Goal: Check status: Check status

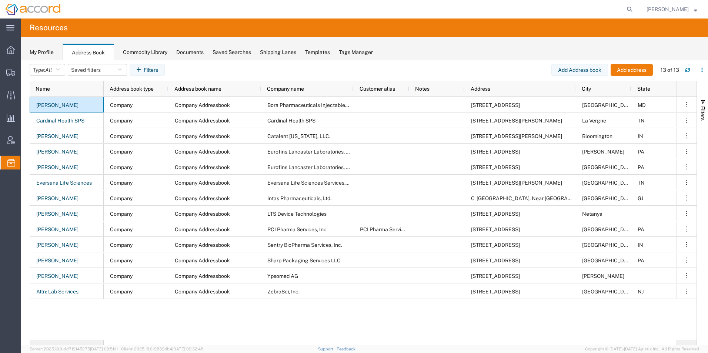
click at [0, 0] on span "Commodity Library" at bounding box center [0, 0] width 0 height 0
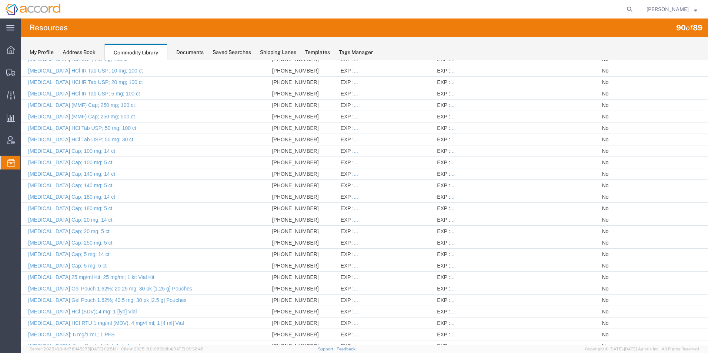
scroll to position [797, 0]
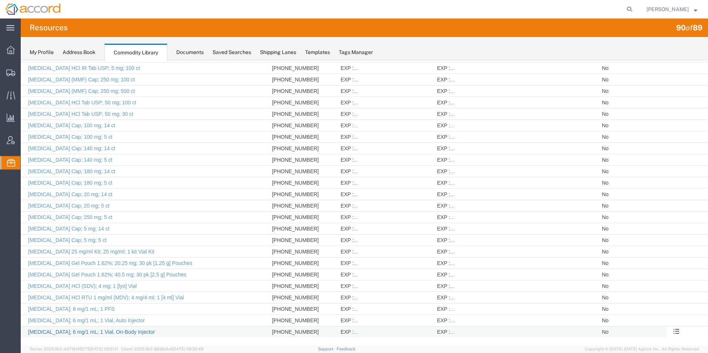
click at [80, 335] on link "[MEDICAL_DATA]; 6 mg/1 mL; 1 Vial, On-Body Injector" at bounding box center [91, 332] width 127 height 6
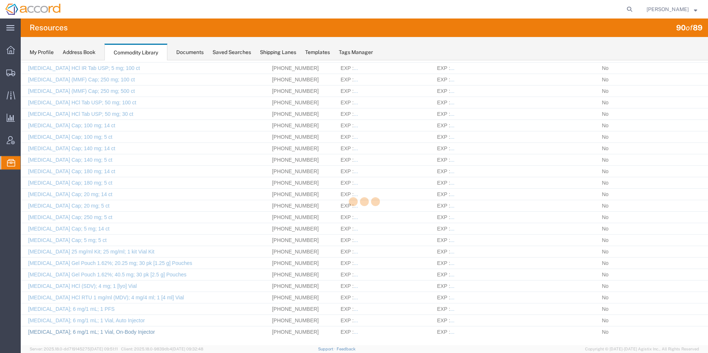
select select "JP"
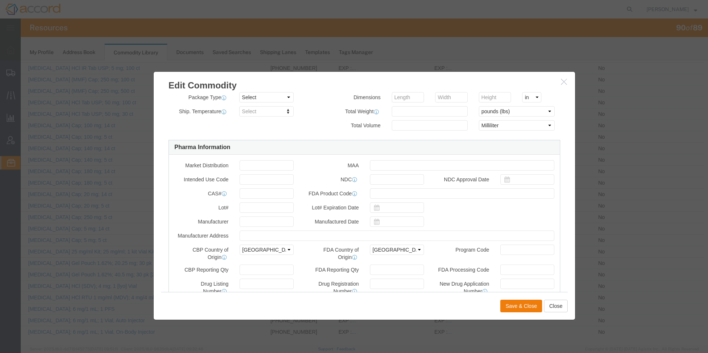
scroll to position [0, 0]
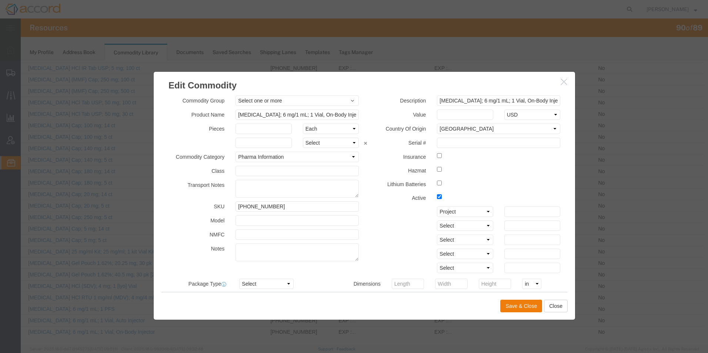
click at [561, 82] on icon "button" at bounding box center [564, 82] width 6 height 6
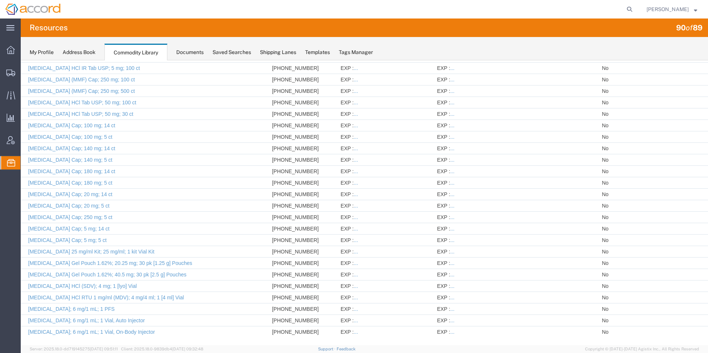
click at [51, 52] on div "My Profile" at bounding box center [42, 53] width 24 height 8
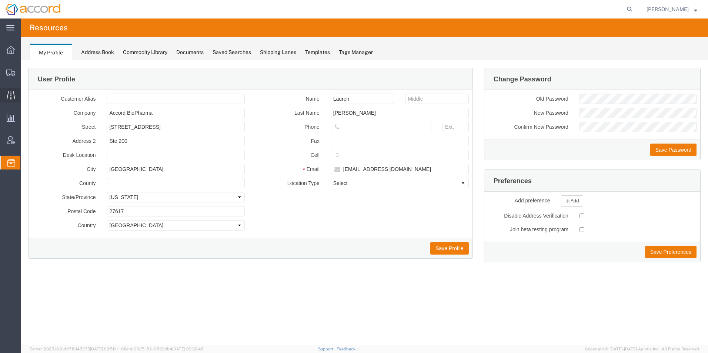
click at [18, 95] on div at bounding box center [10, 95] width 21 height 15
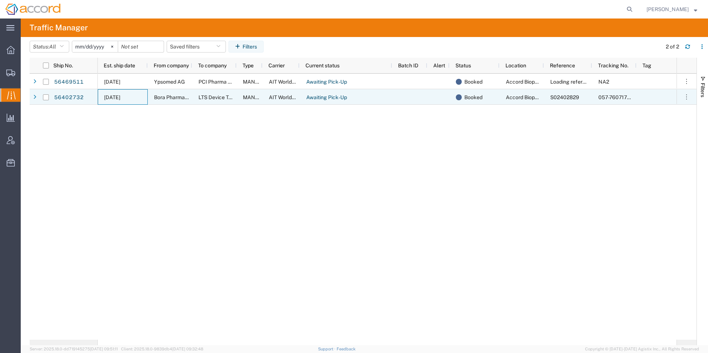
click at [117, 96] on span "[DATE]" at bounding box center [112, 97] width 16 height 6
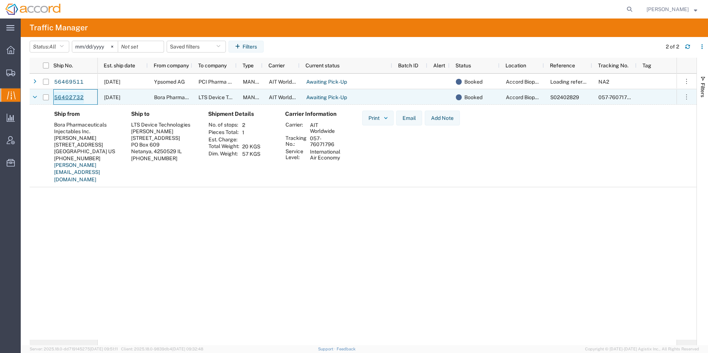
click at [63, 96] on link "56402732" at bounding box center [69, 98] width 30 height 12
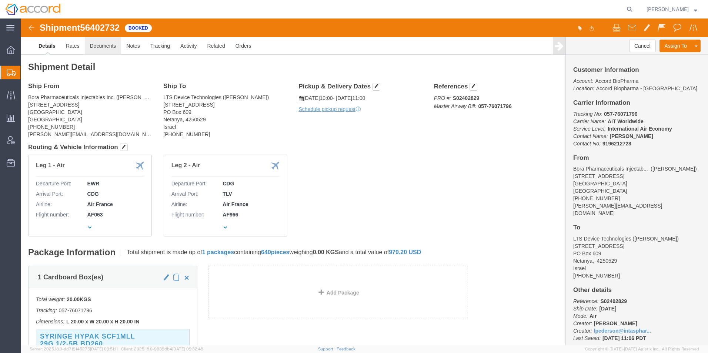
click link "Documents"
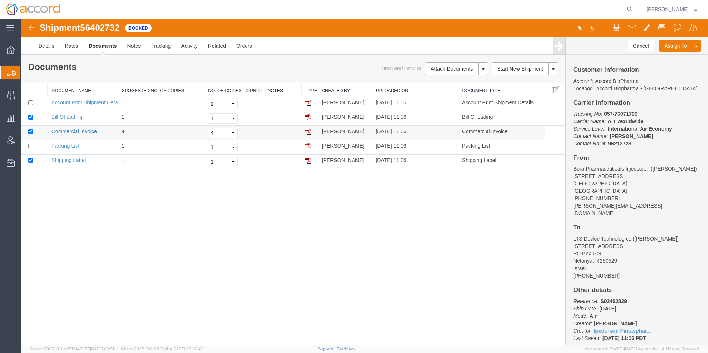
click at [55, 129] on link "Commercial Invoice" at bounding box center [74, 132] width 46 height 6
click at [29, 27] on img at bounding box center [31, 27] width 9 height 9
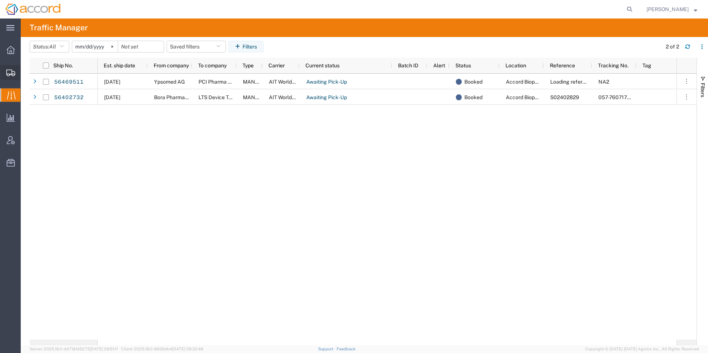
click at [0, 0] on span "Shipment Manager" at bounding box center [0, 0] width 0 height 0
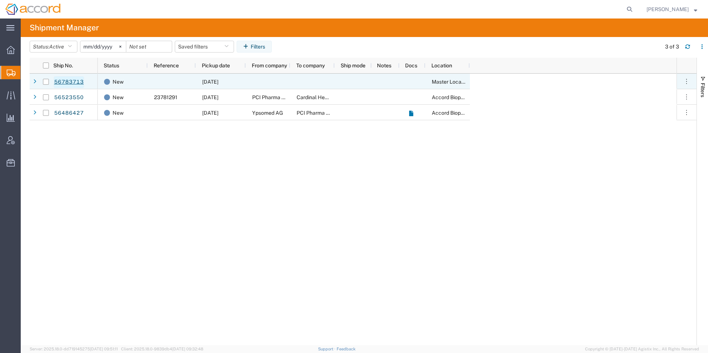
click at [69, 83] on link "56783713" at bounding box center [69, 82] width 30 height 12
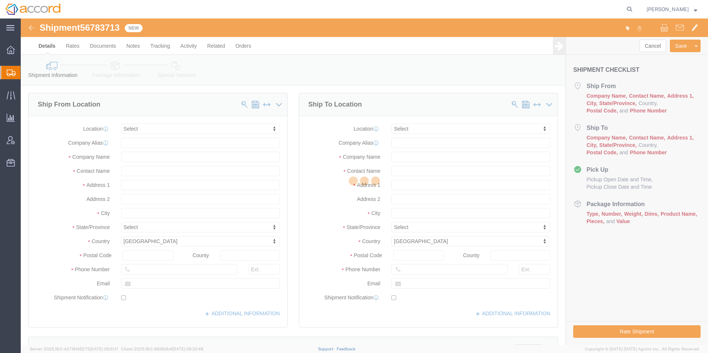
select select
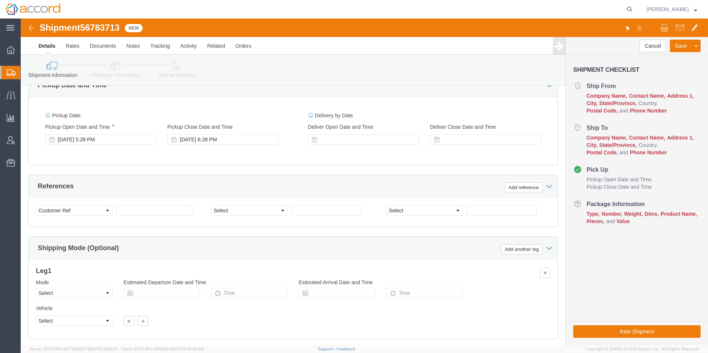
scroll to position [420, 0]
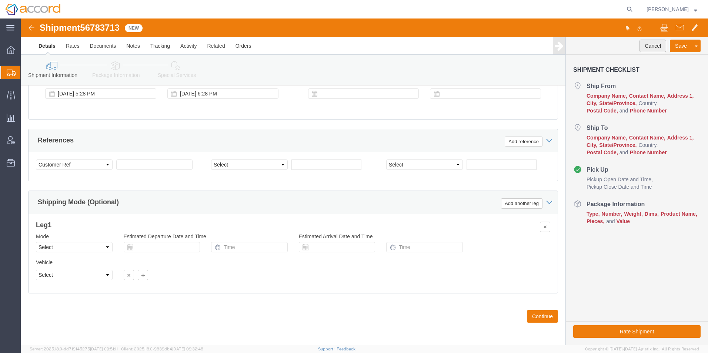
click button "Cancel"
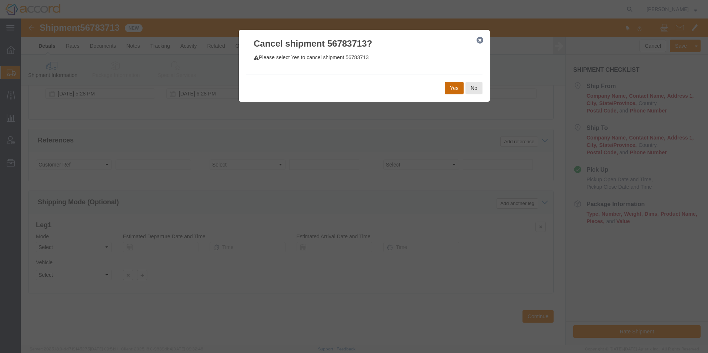
click button "Yes"
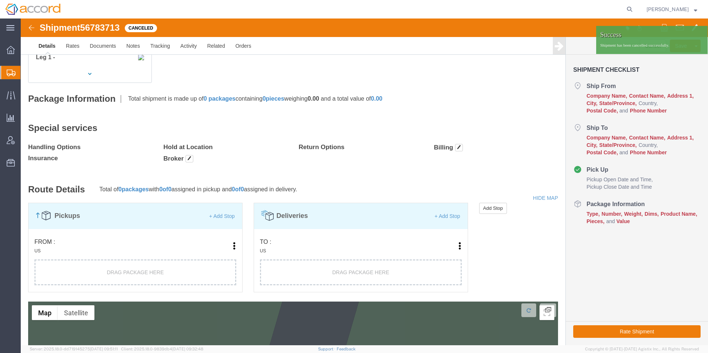
scroll to position [0, 0]
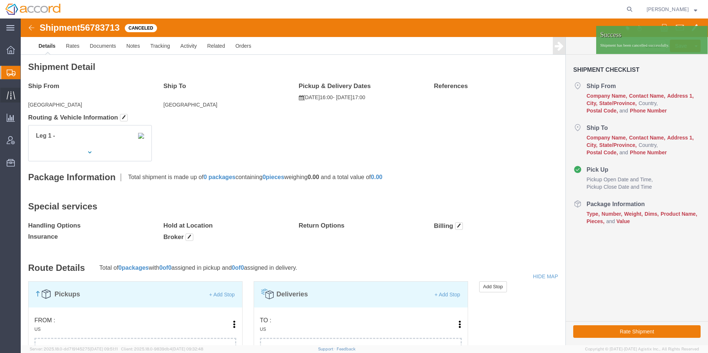
click at [9, 94] on icon at bounding box center [11, 95] width 9 height 9
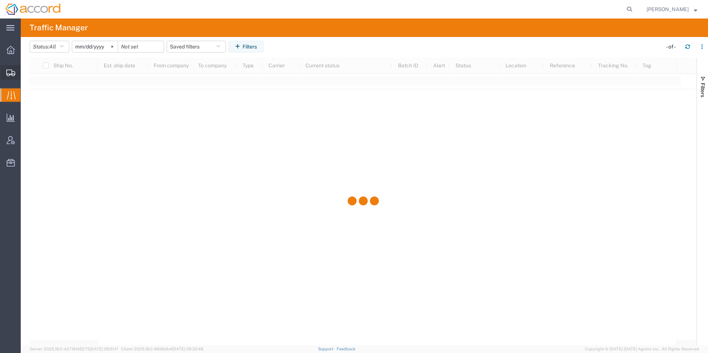
click at [0, 0] on span "Shipment Manager" at bounding box center [0, 0] width 0 height 0
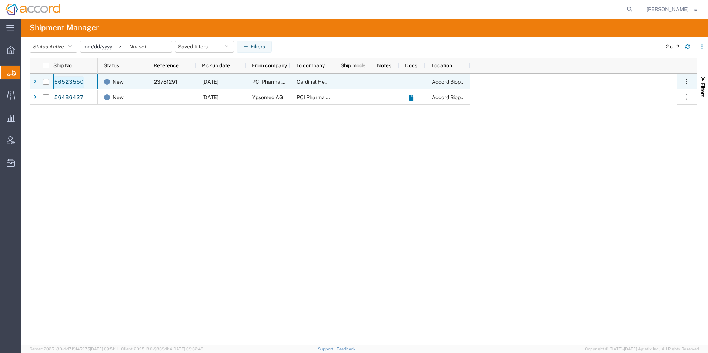
click at [69, 84] on link "56523550" at bounding box center [69, 82] width 30 height 12
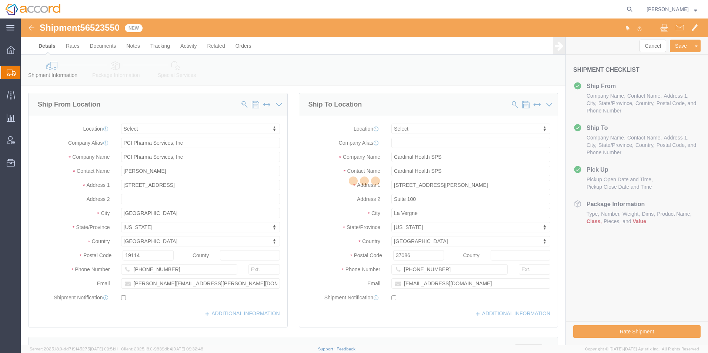
select select
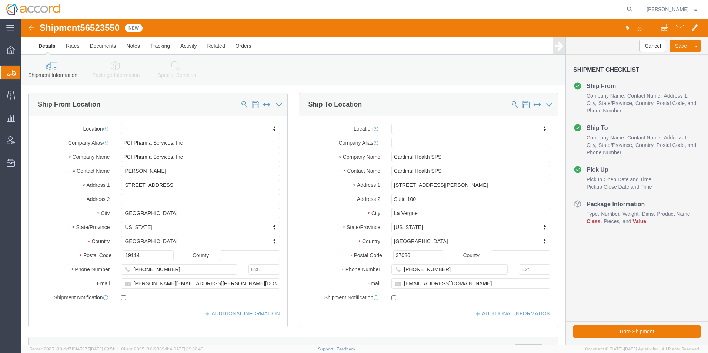
click icon
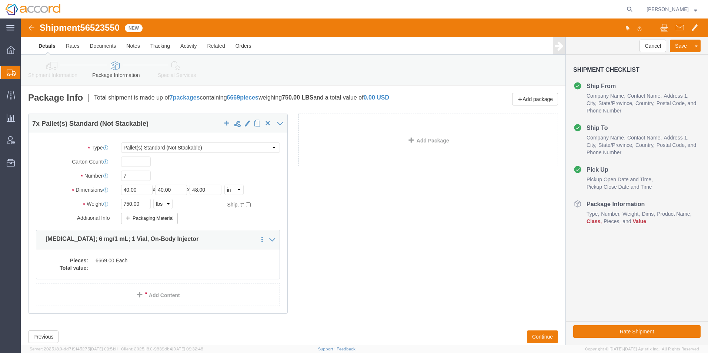
click li "Special Services"
click icon
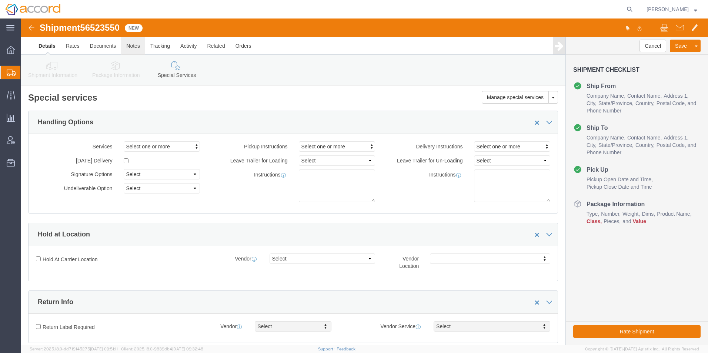
click link "Notes"
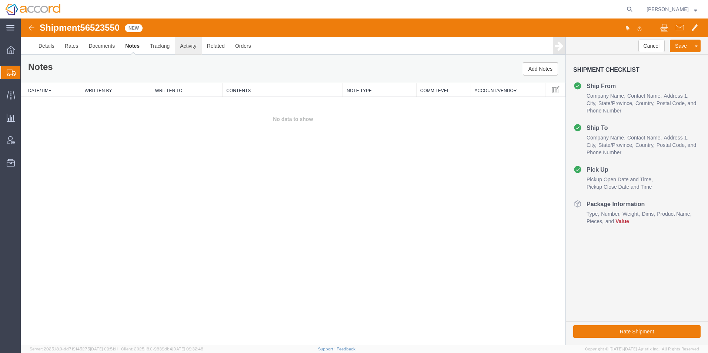
click at [188, 45] on link "Activity" at bounding box center [188, 46] width 27 height 18
